Goal: Register for event/course

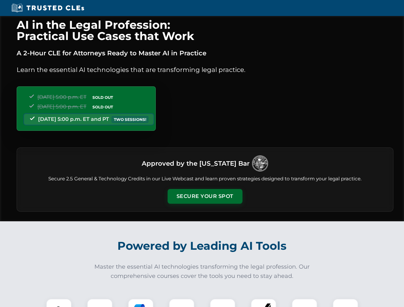
click at [204, 196] on button "Secure Your Spot" at bounding box center [204, 196] width 75 height 15
click at [59, 303] on img at bounding box center [59, 311] width 19 height 19
click at [100, 303] on div at bounding box center [100, 311] width 26 height 26
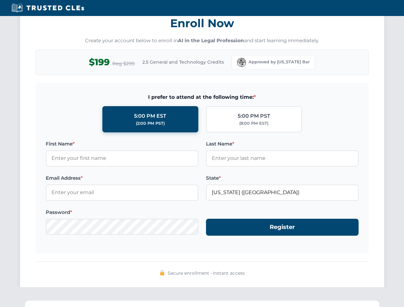
scroll to position [627, 0]
